Goal: Task Accomplishment & Management: Complete application form

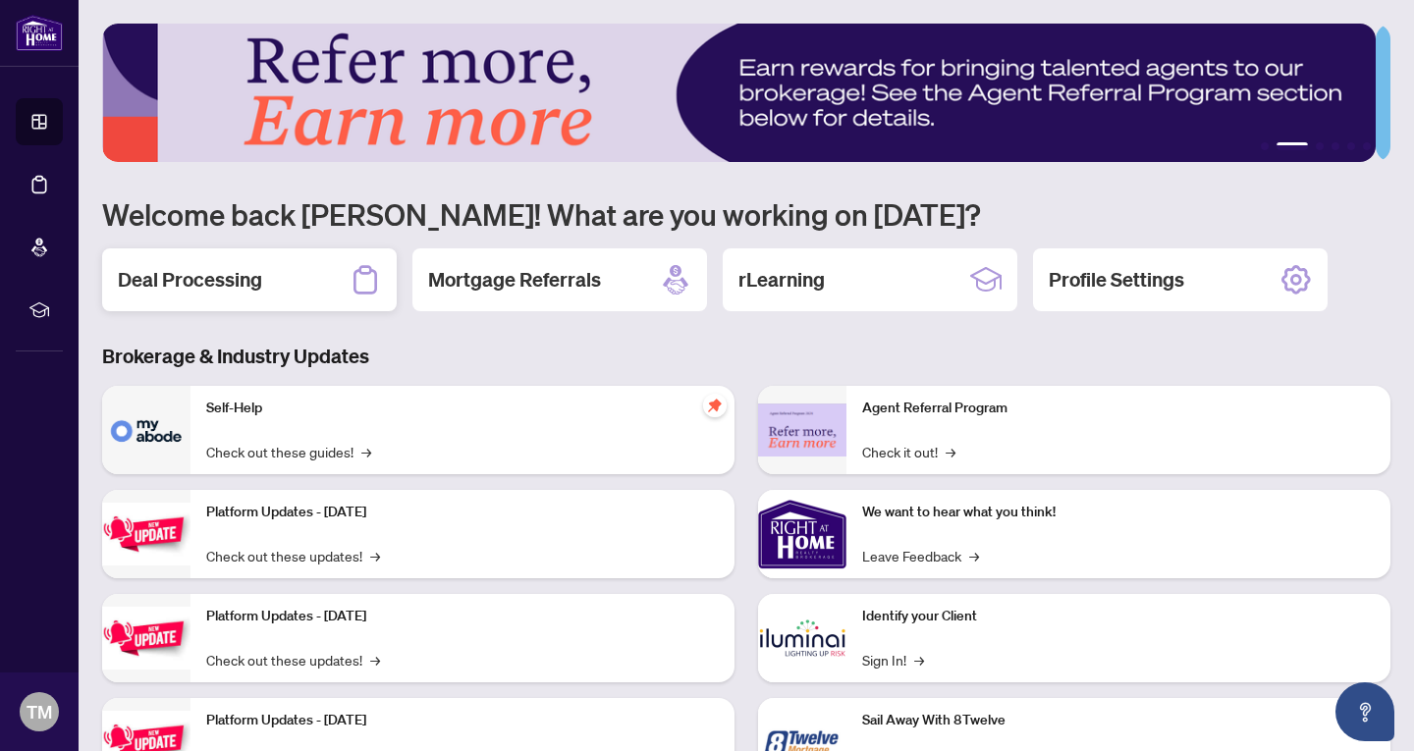
click at [202, 275] on h2 "Deal Processing" at bounding box center [190, 279] width 144 height 27
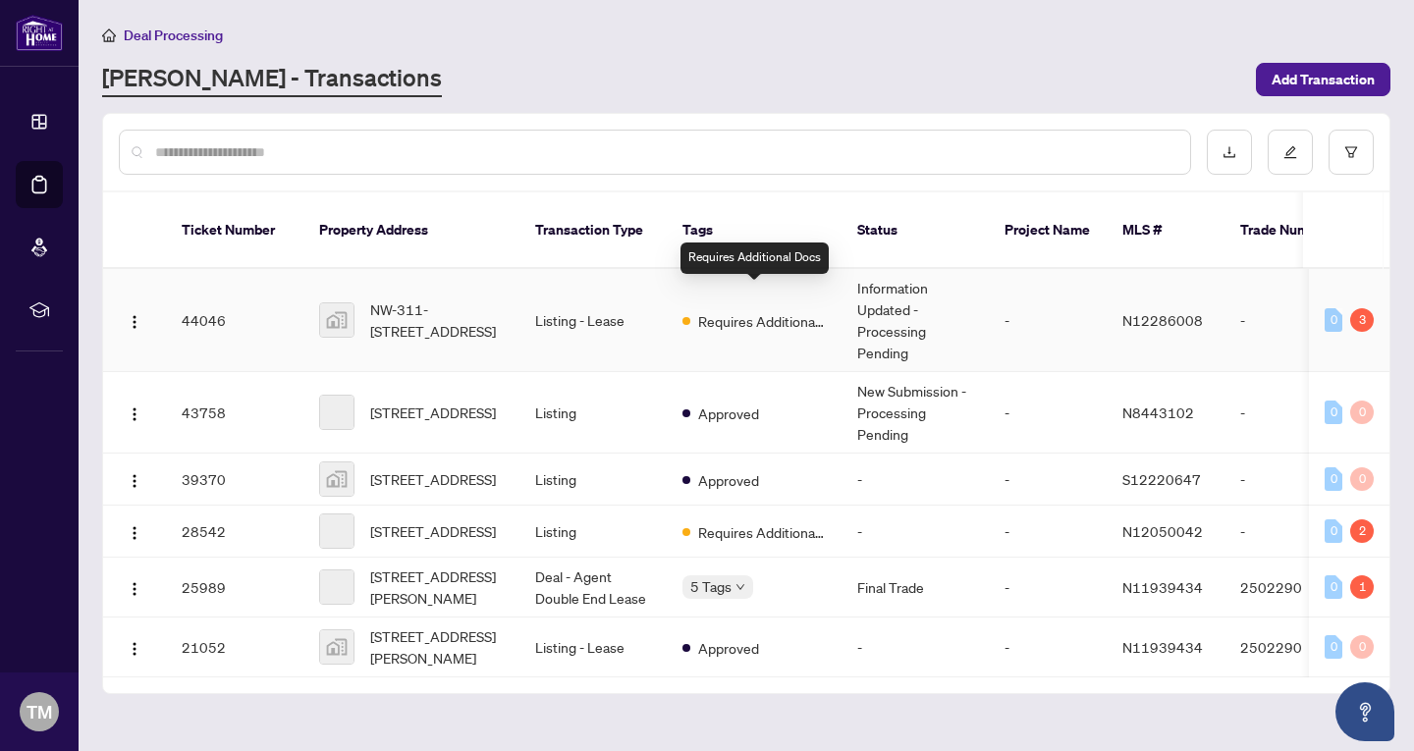
click at [765, 310] on span "Requires Additional Docs" at bounding box center [762, 321] width 128 height 22
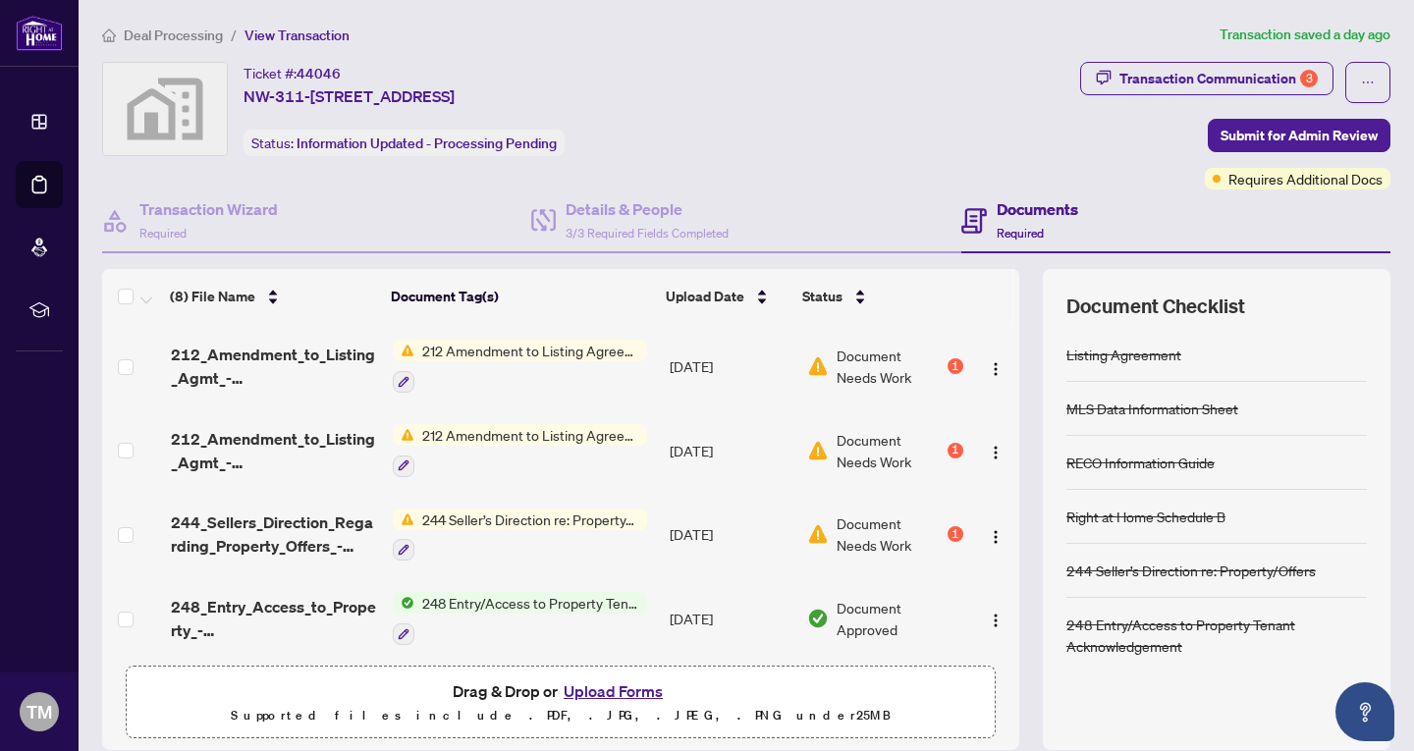
click at [596, 693] on button "Upload Forms" at bounding box center [613, 691] width 111 height 26
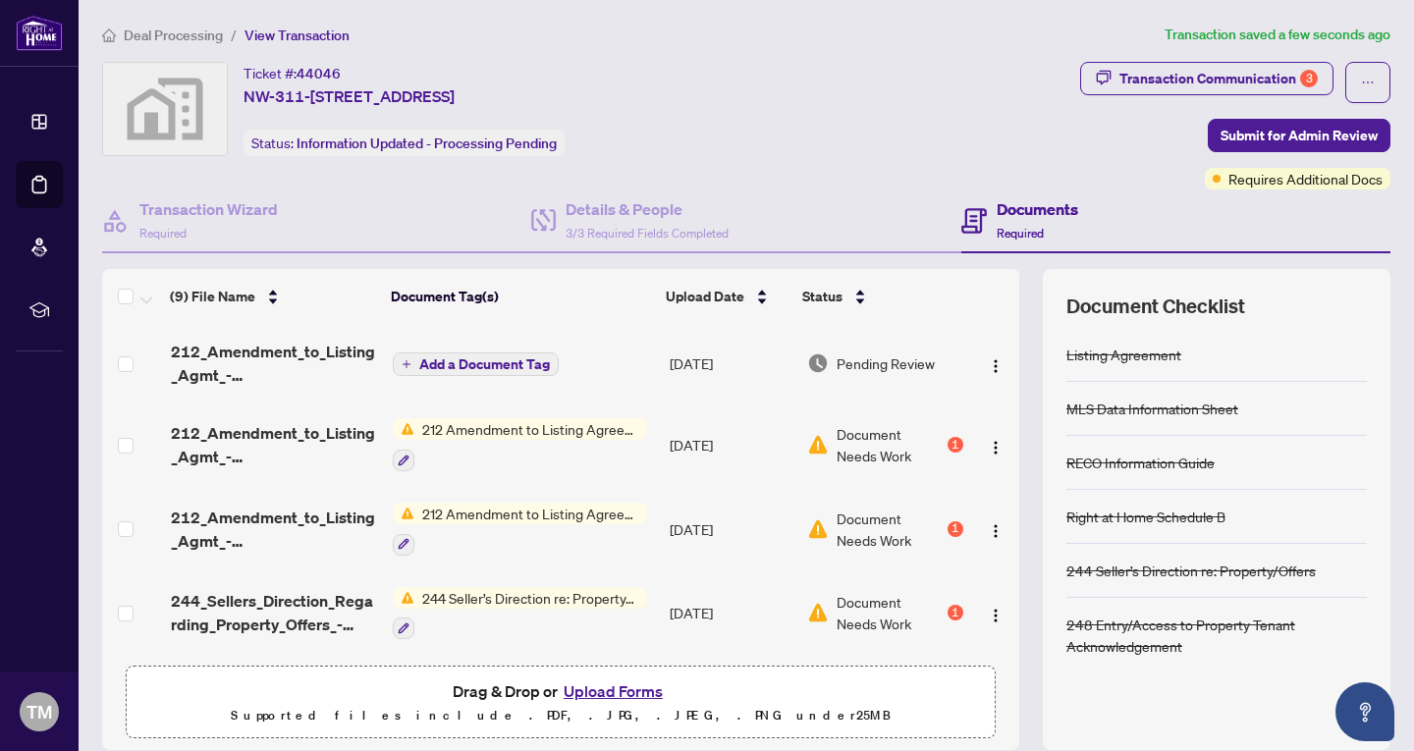
click at [467, 368] on span "Add a Document Tag" at bounding box center [484, 364] width 131 height 14
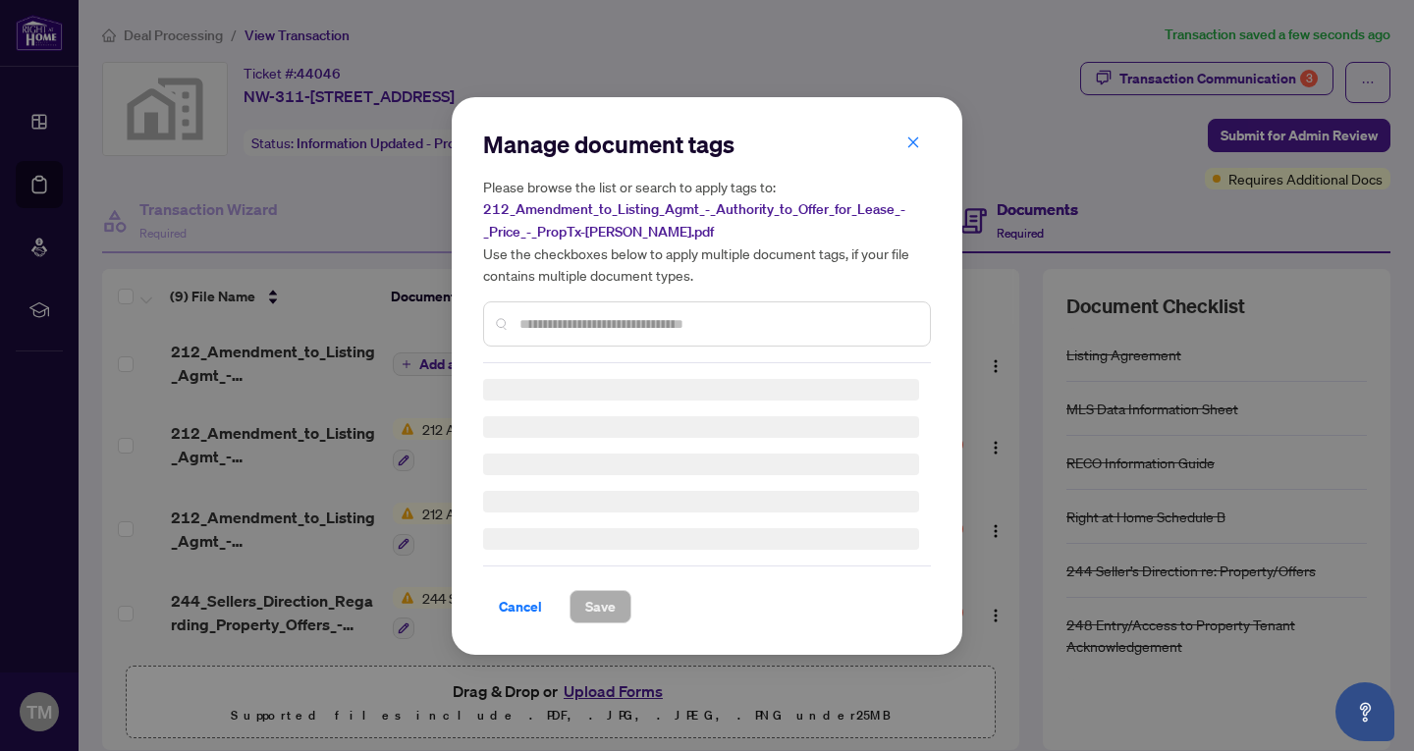
click at [565, 322] on input "text" at bounding box center [716, 324] width 395 height 22
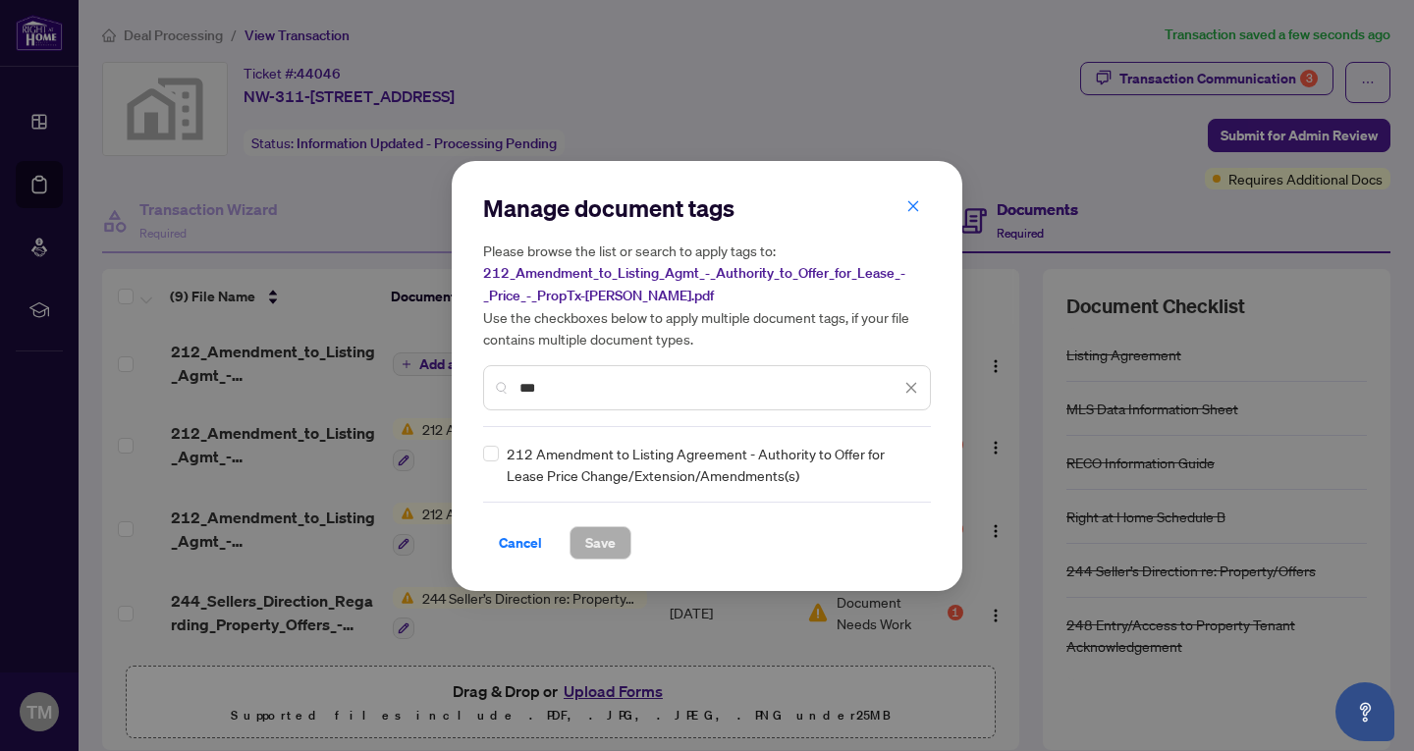
type input "***"
click at [620, 559] on div "Manage document tags Please browse the list or search to apply tags to: 212_Ame…" at bounding box center [707, 376] width 510 height 430
click at [608, 550] on span "Save" at bounding box center [600, 542] width 30 height 31
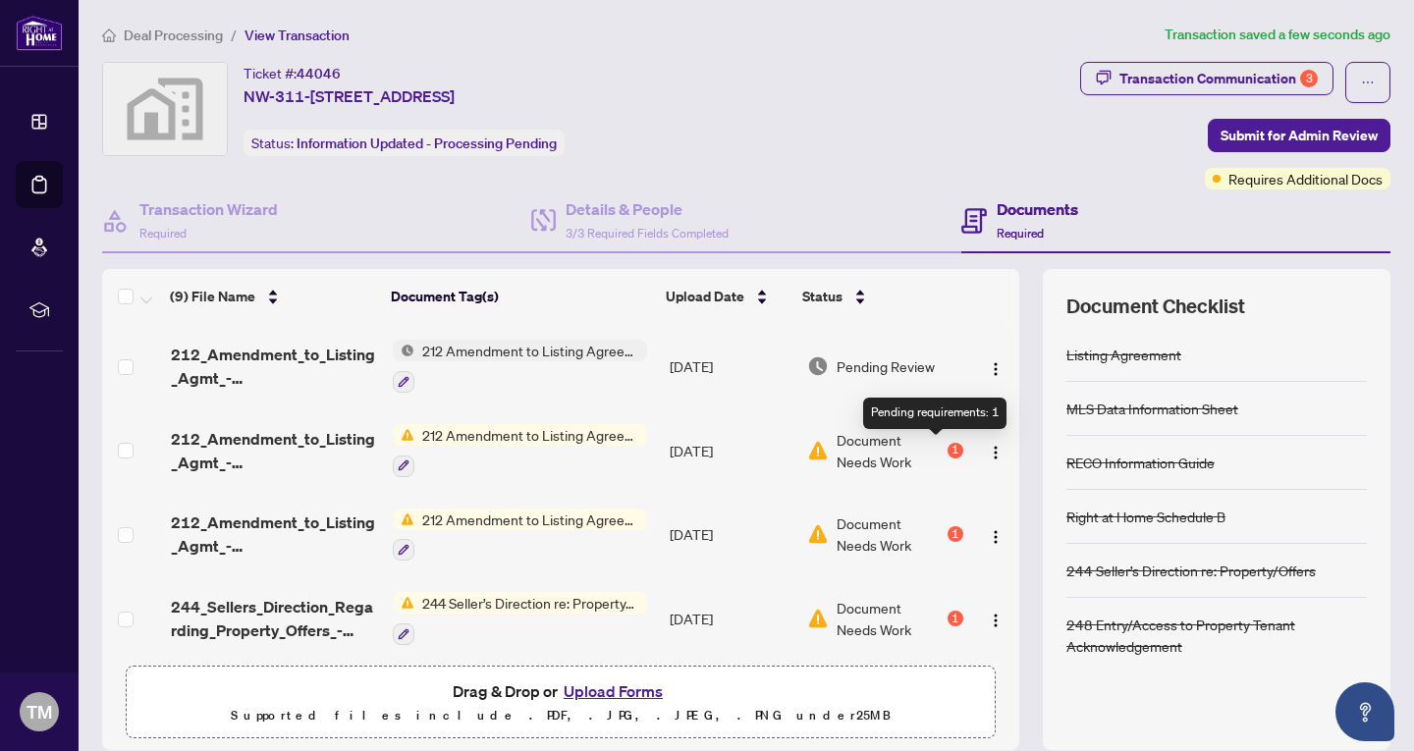
click at [947, 447] on div "1" at bounding box center [955, 451] width 16 height 16
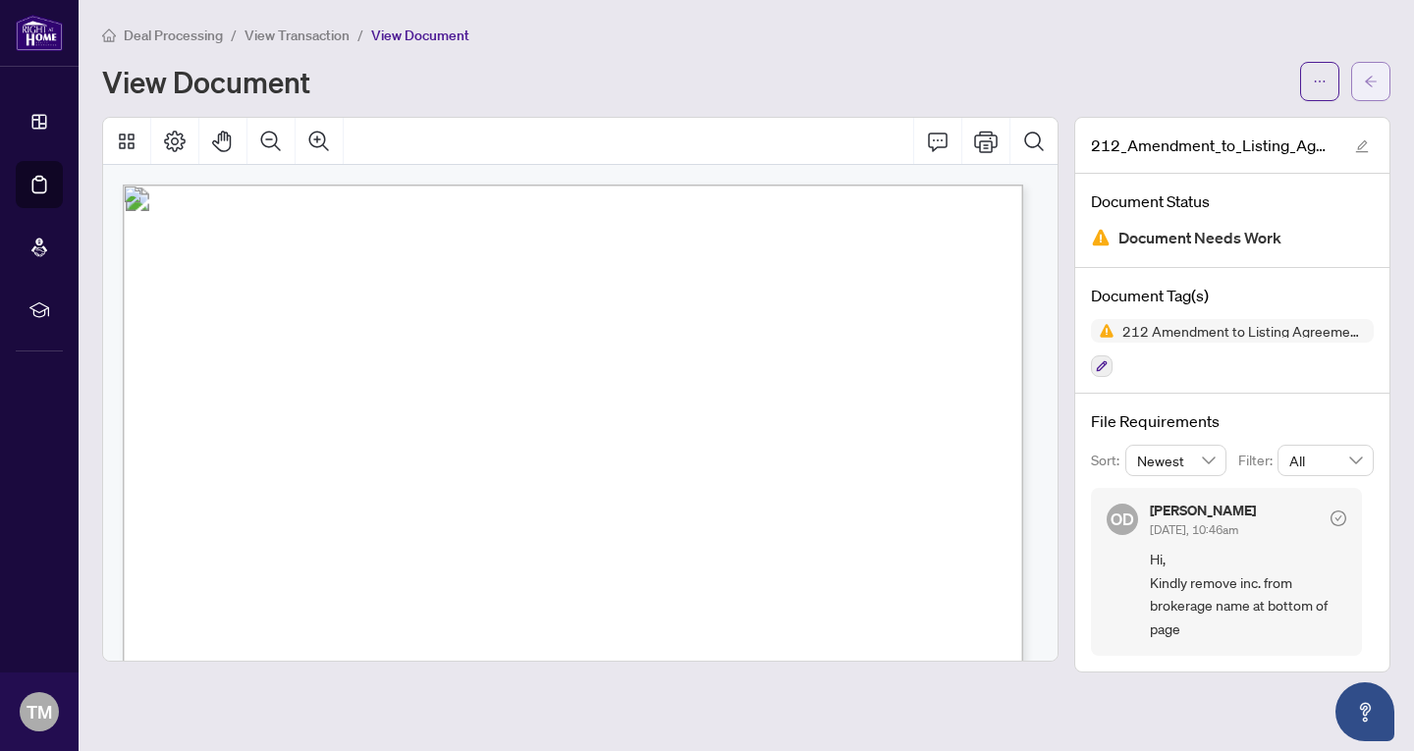
click at [1374, 77] on icon "arrow-left" at bounding box center [1370, 82] width 14 height 14
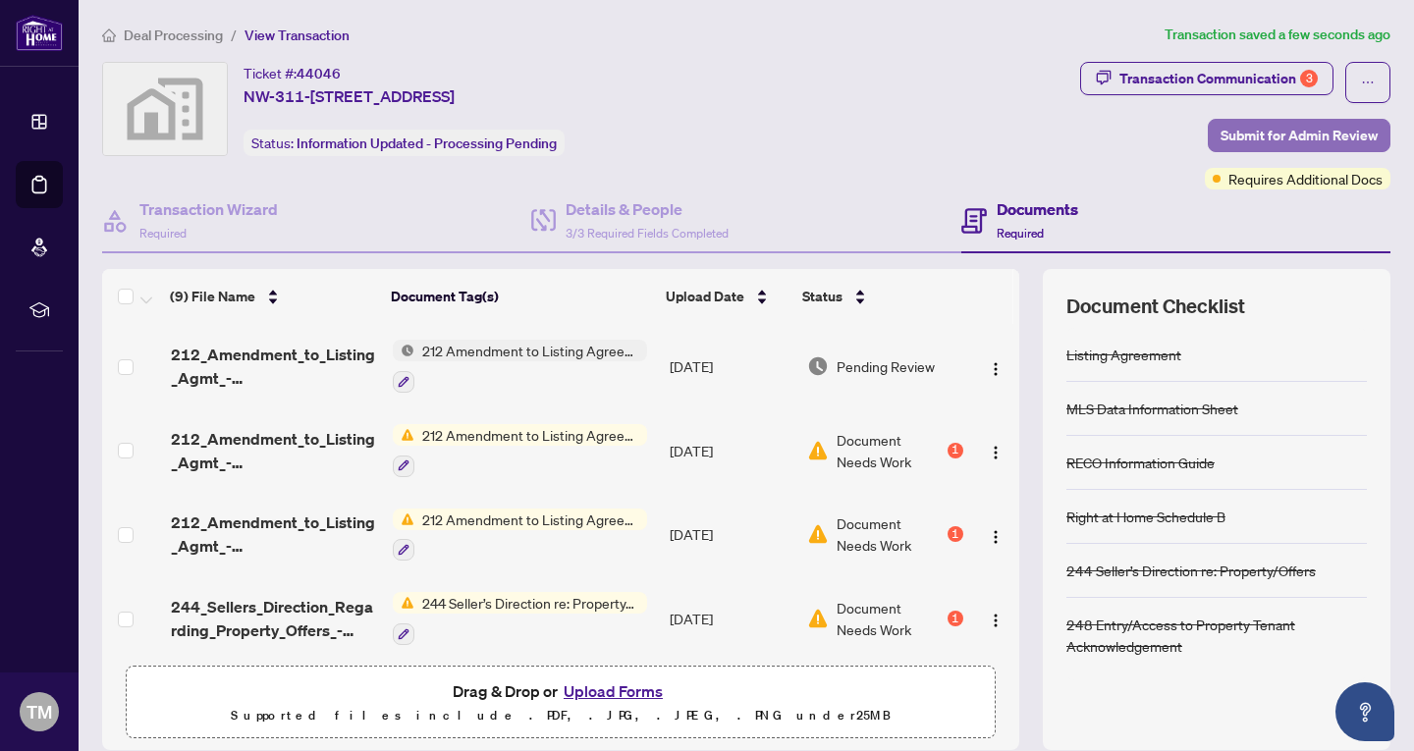
click at [1296, 130] on span "Submit for Admin Review" at bounding box center [1298, 135] width 157 height 31
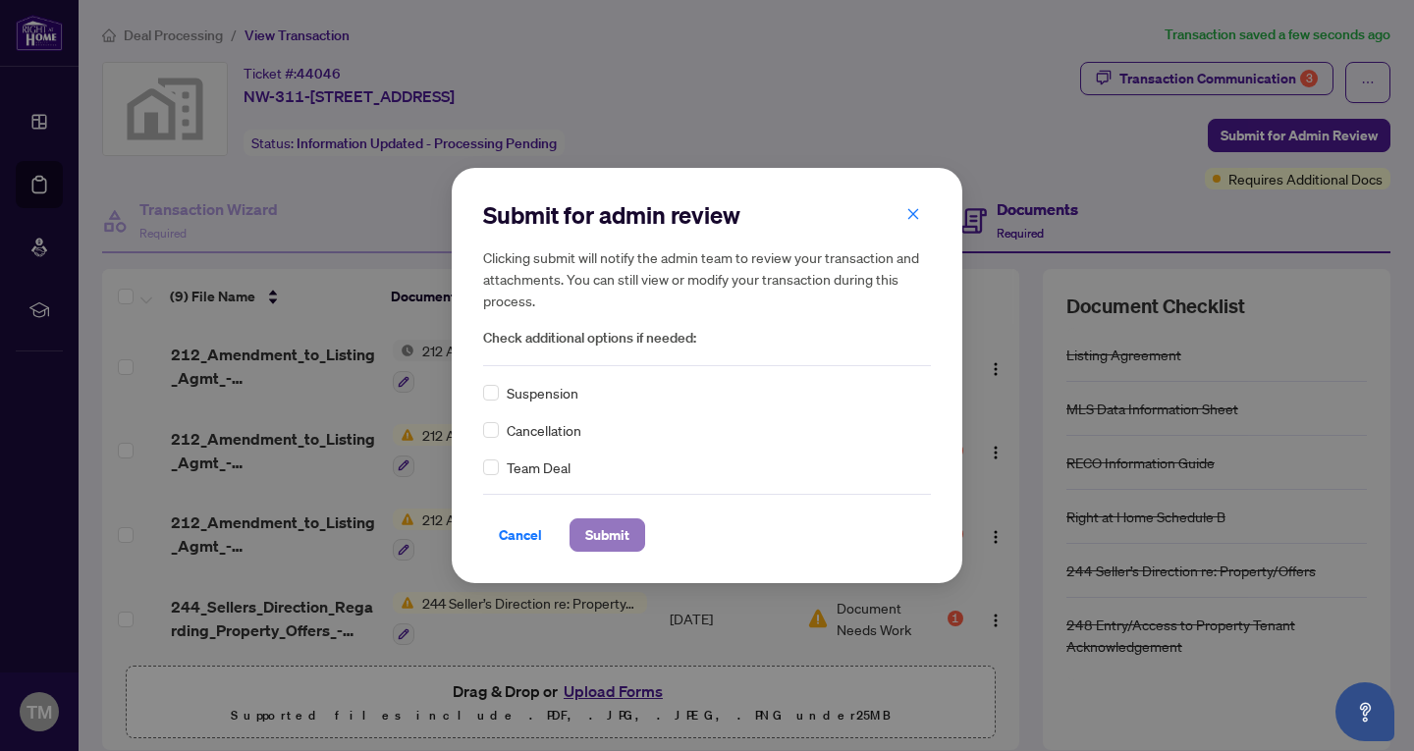
click at [593, 538] on span "Submit" at bounding box center [607, 534] width 44 height 31
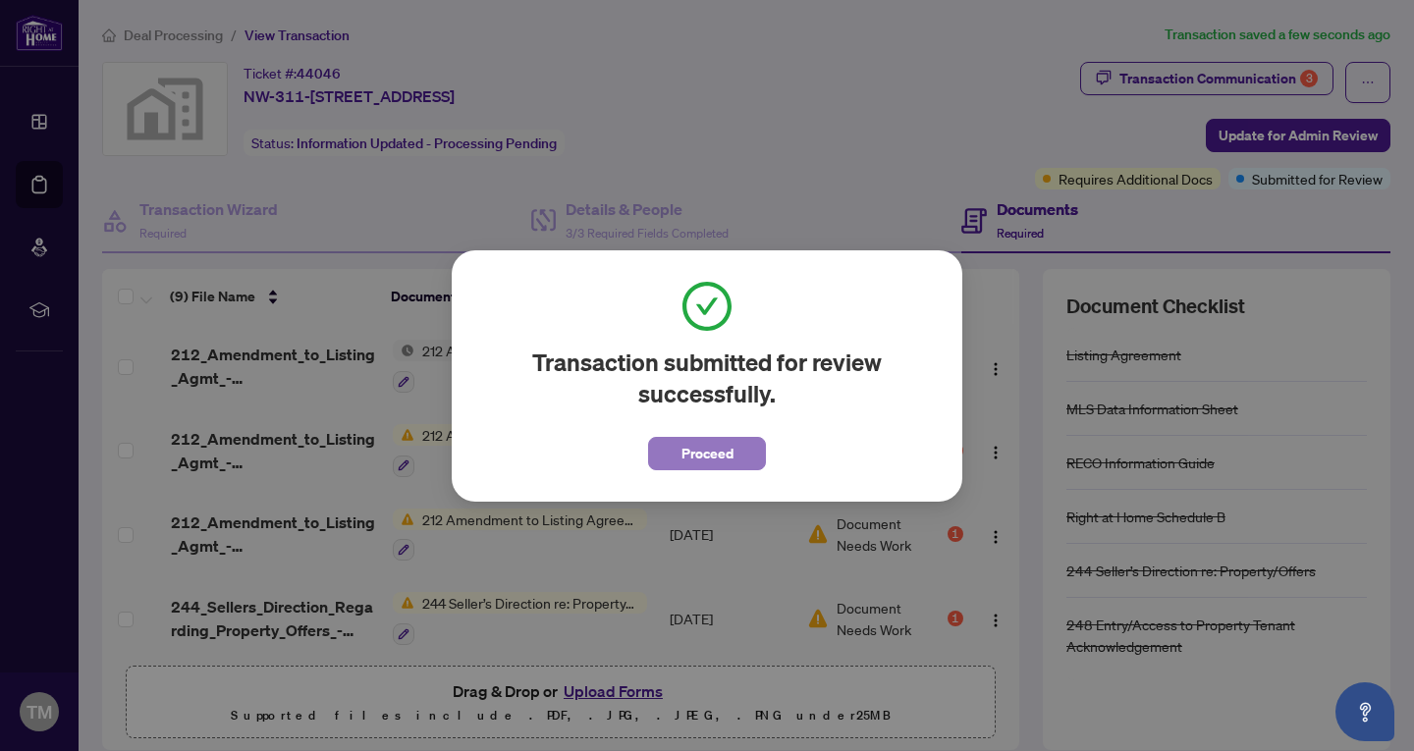
click at [696, 446] on span "Proceed" at bounding box center [707, 453] width 52 height 31
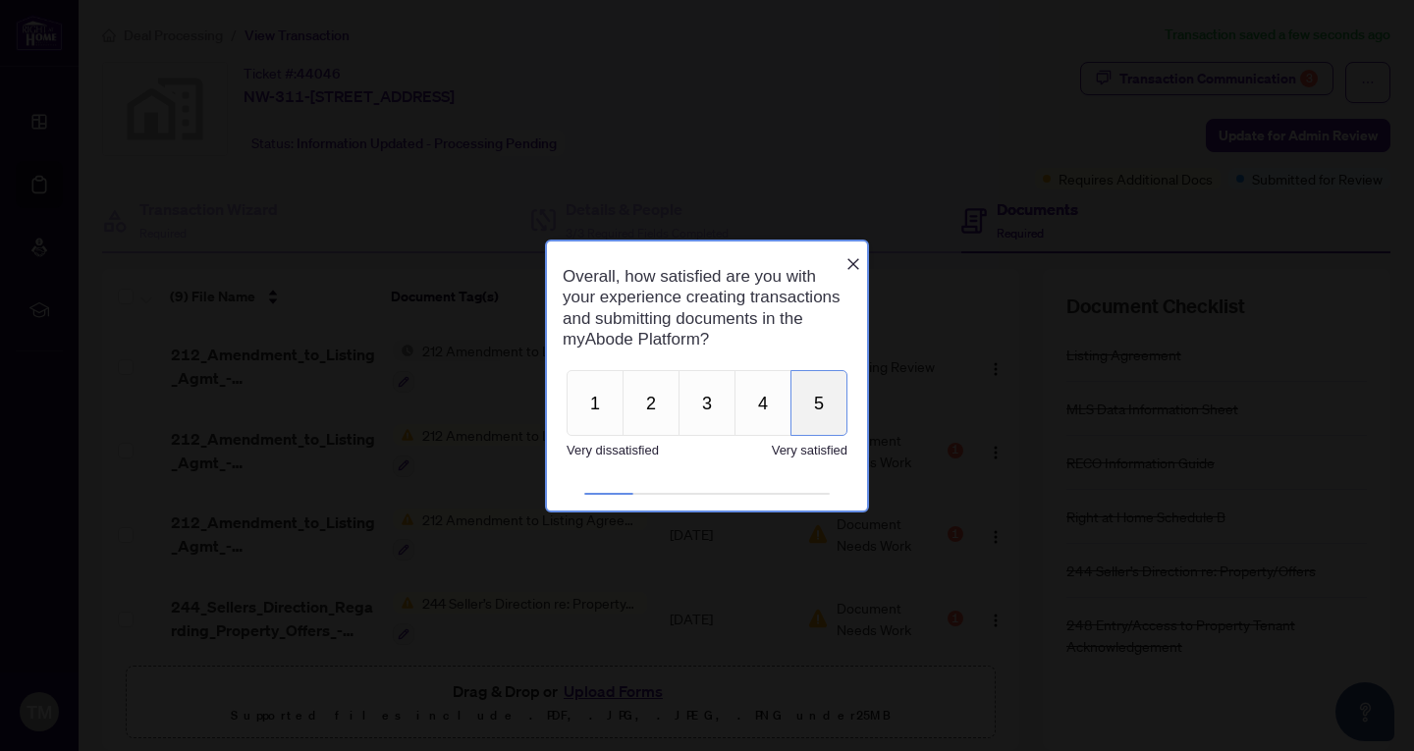
click at [805, 387] on button "5" at bounding box center [818, 403] width 57 height 66
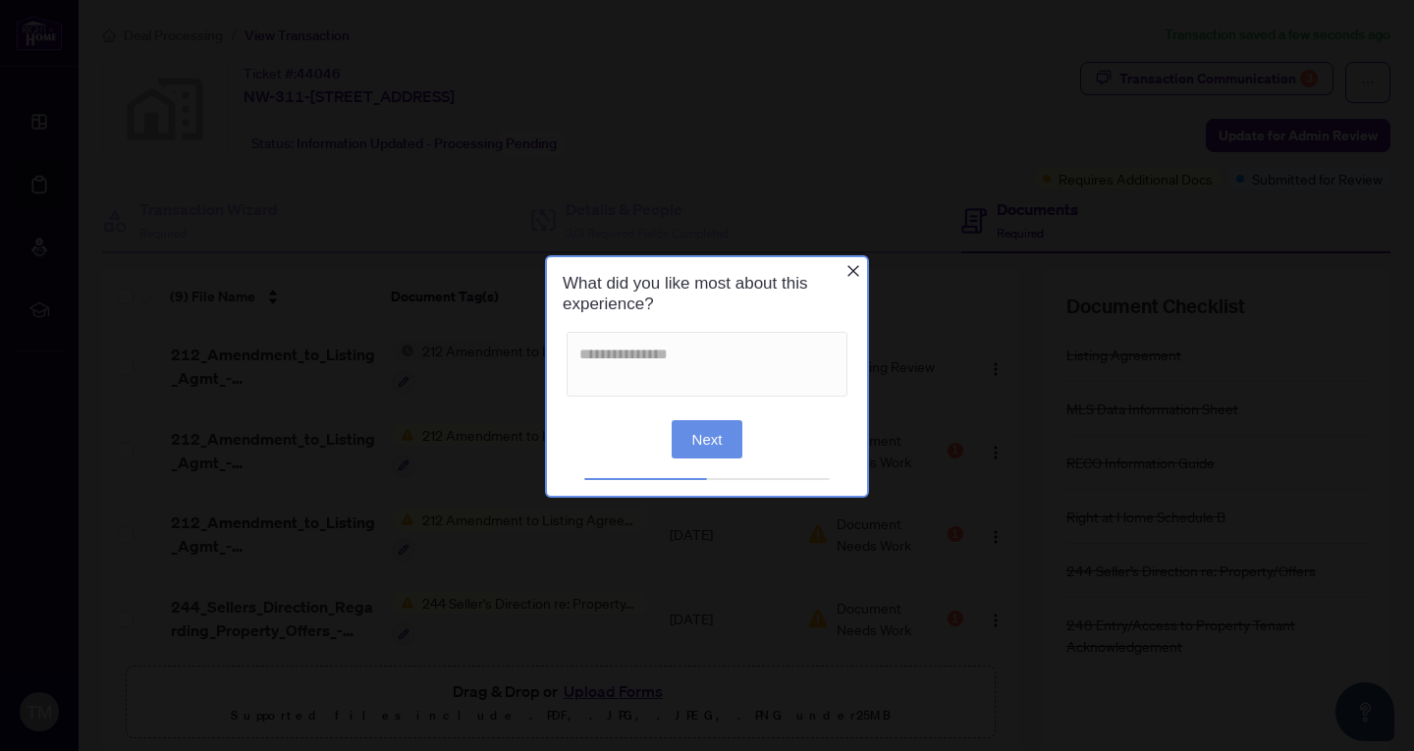
click at [725, 448] on button "Next" at bounding box center [707, 438] width 72 height 38
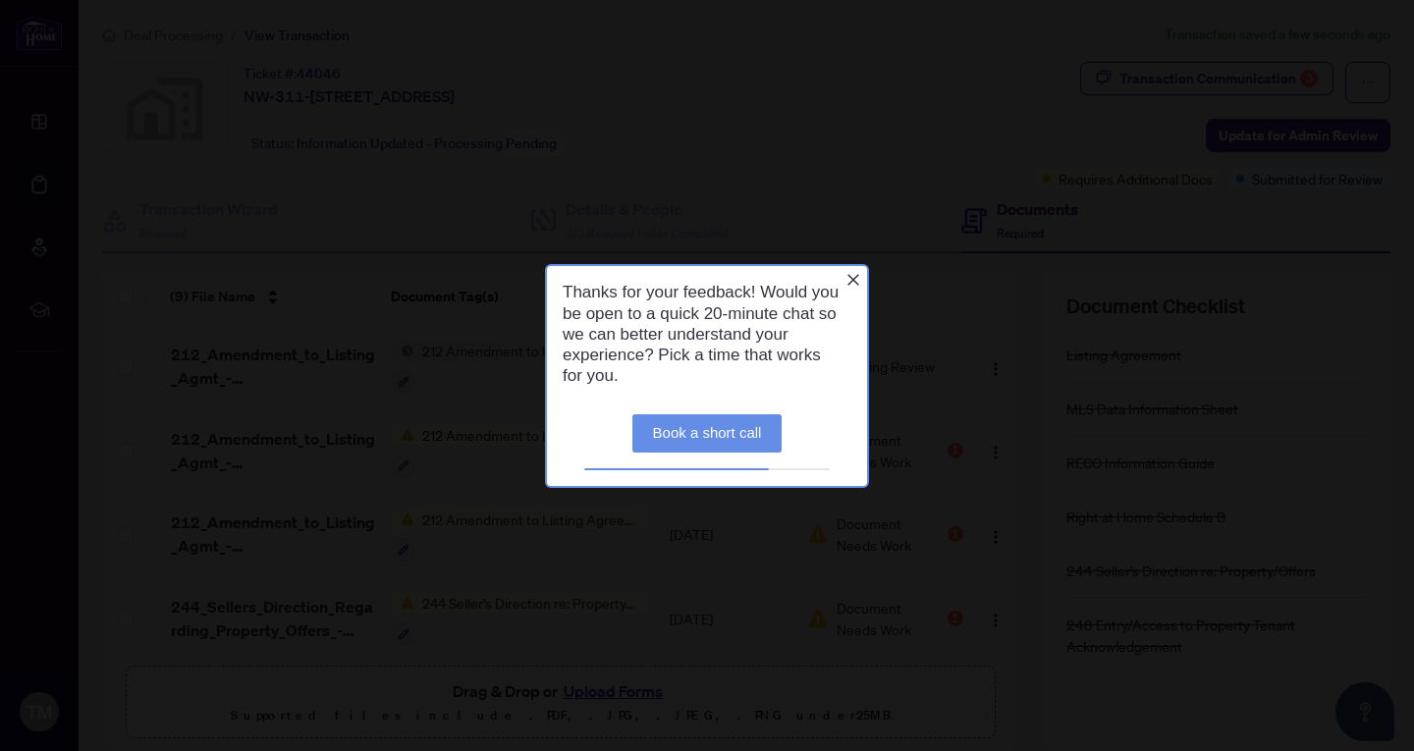
click at [725, 448] on link "Book a short call" at bounding box center [707, 432] width 150 height 38
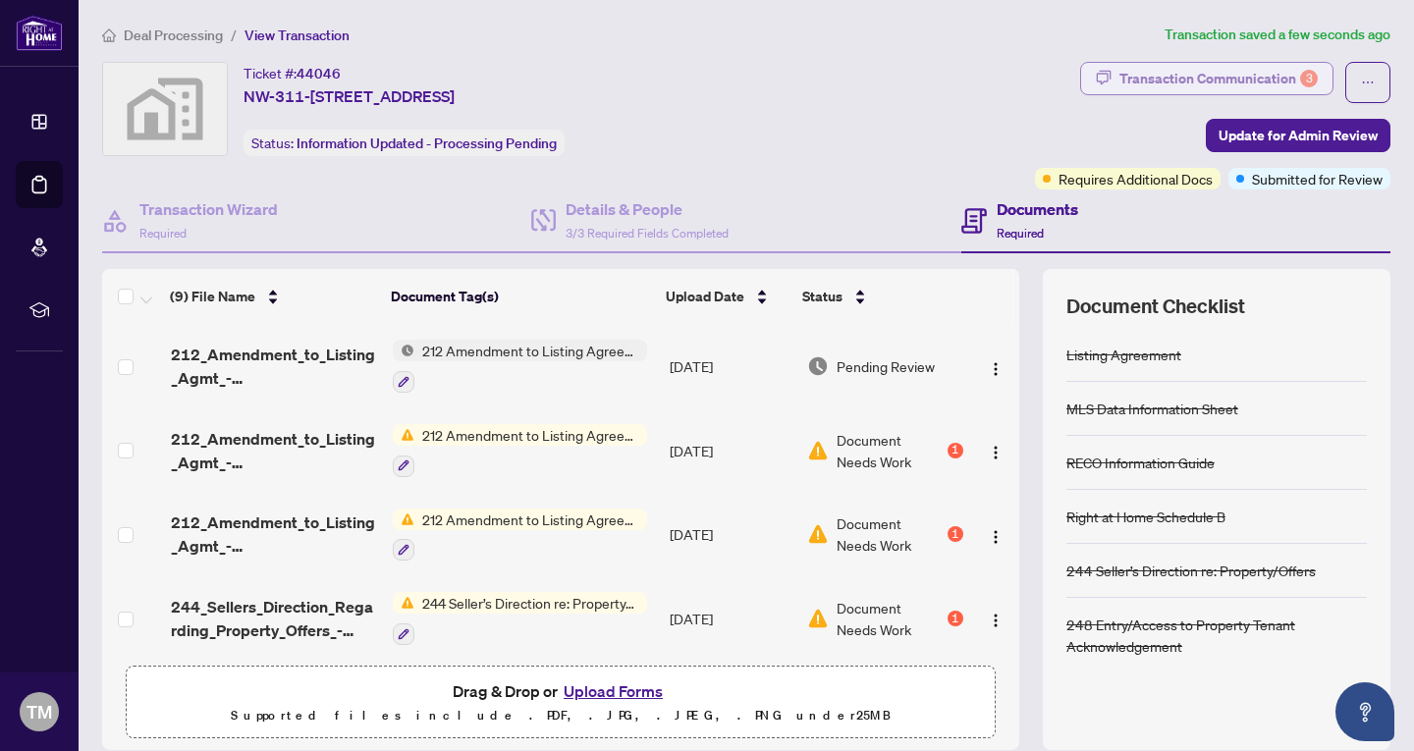
click at [1208, 79] on div "Transaction Communication 3" at bounding box center [1218, 78] width 198 height 31
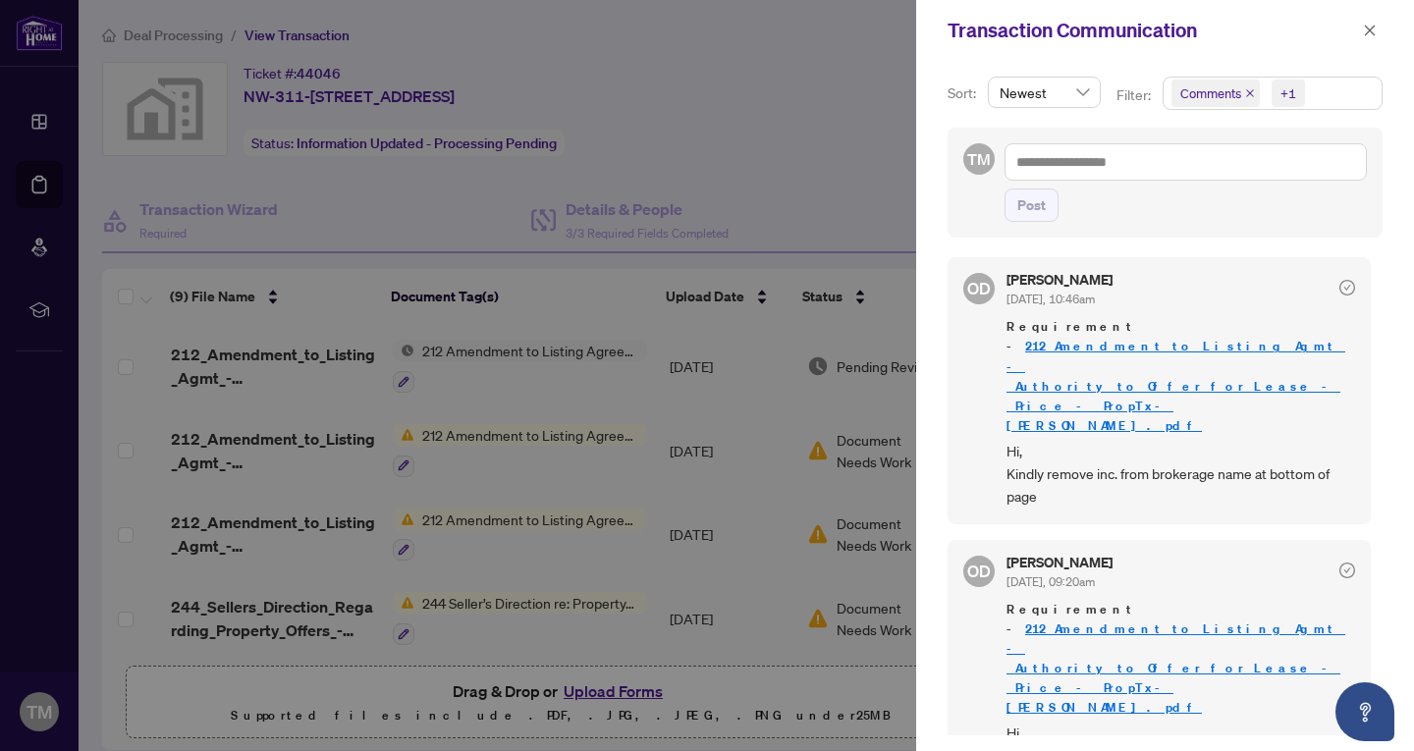
scroll to position [90, 0]
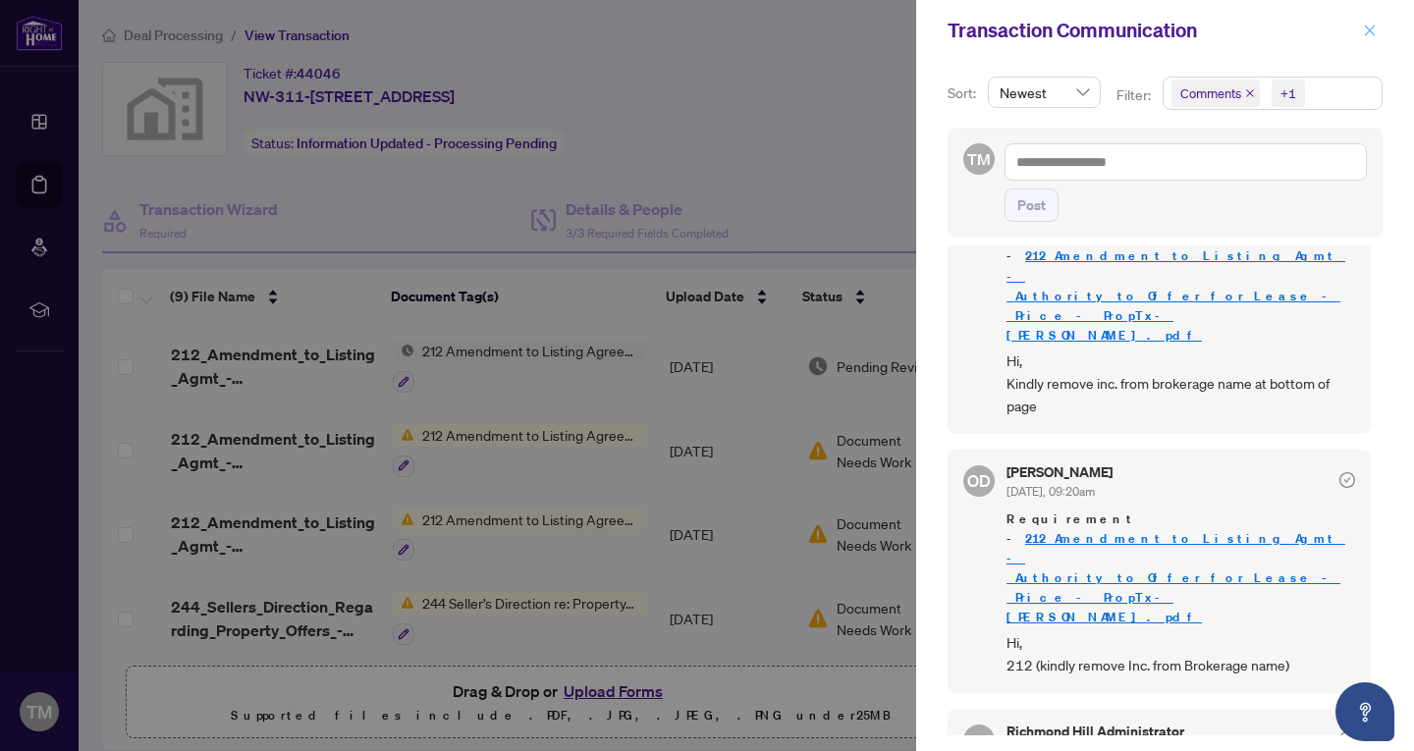
click at [1370, 30] on icon "close" at bounding box center [1369, 30] width 11 height 11
